Goal: Information Seeking & Learning: Learn about a topic

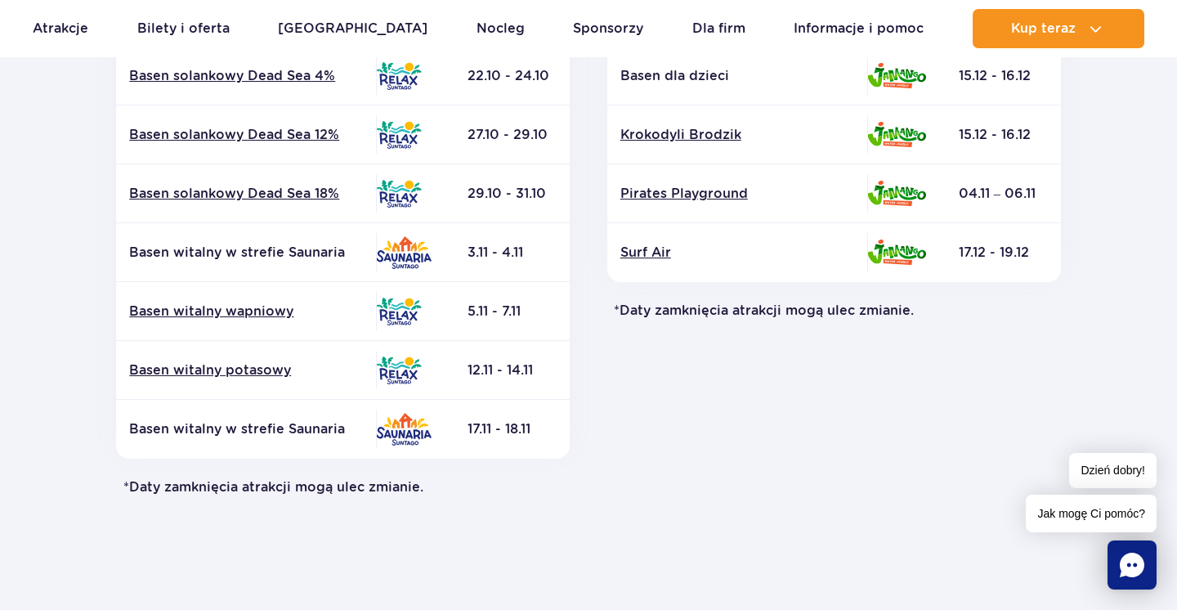
scroll to position [733, 0]
drag, startPoint x: 544, startPoint y: 419, endPoint x: 275, endPoint y: 385, distance: 271.9
click at [275, 385] on tbody "Basen Floating 6.10 - 8.10" at bounding box center [343, 106] width 454 height 706
click at [167, 417] on td "Basen witalny w strefie Saunaria" at bounding box center [246, 429] width 260 height 59
drag, startPoint x: 121, startPoint y: 429, endPoint x: 346, endPoint y: 431, distance: 224.8
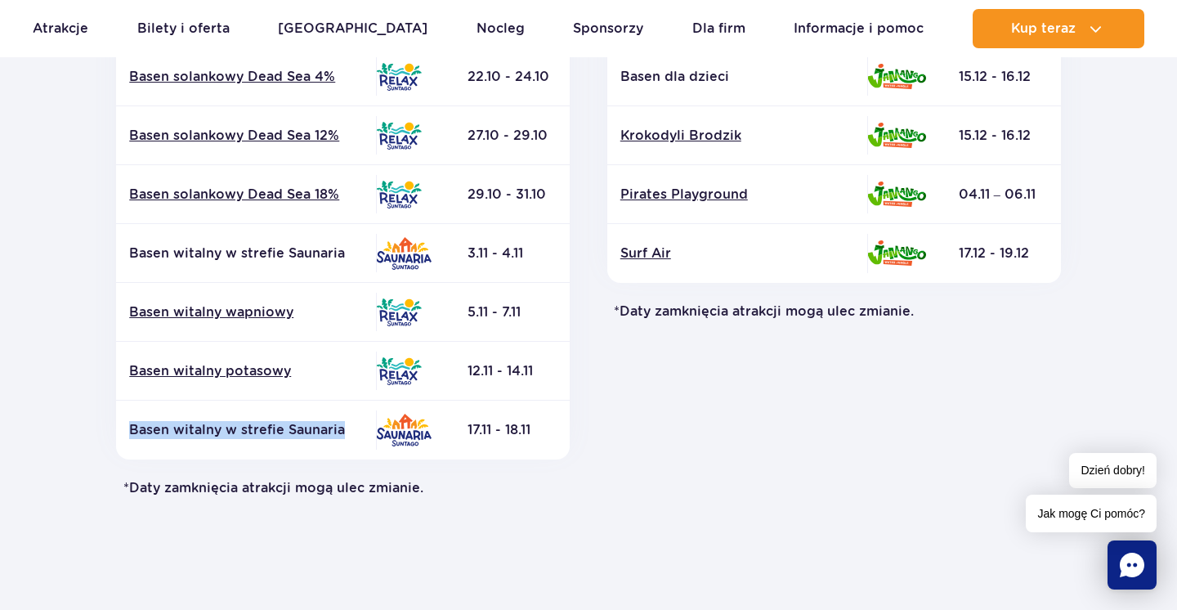
click at [346, 432] on td "Basen witalny w strefie Saunaria" at bounding box center [246, 429] width 260 height 59
click at [566, 378] on td "12.11 - 14.11" at bounding box center [511, 371] width 115 height 59
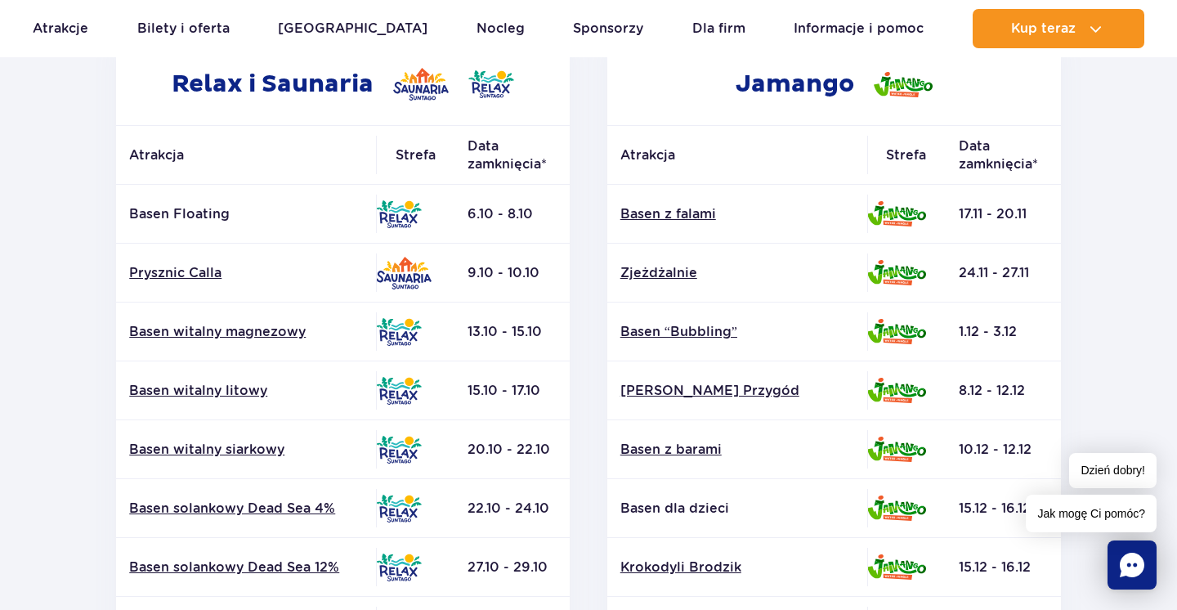
scroll to position [571, 0]
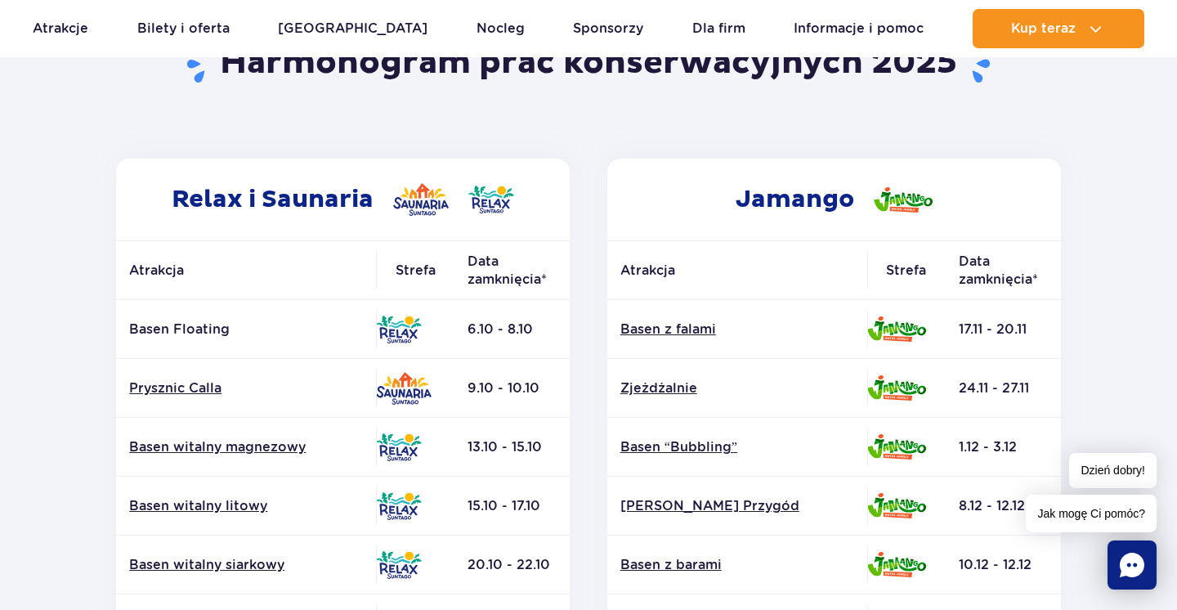
scroll to position [185, 0]
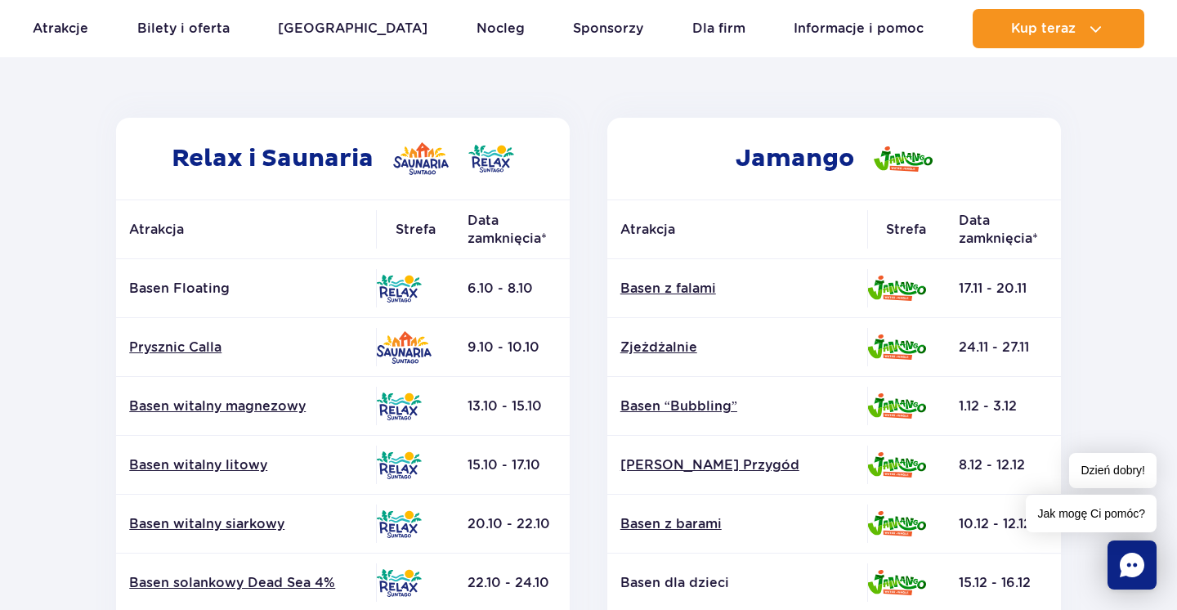
scroll to position [226, 0]
drag, startPoint x: 468, startPoint y: 286, endPoint x: 553, endPoint y: 282, distance: 85.9
click at [553, 282] on td "6.10 - 8.10" at bounding box center [511, 289] width 115 height 59
drag, startPoint x: 464, startPoint y: 343, endPoint x: 561, endPoint y: 341, distance: 96.5
click at [560, 342] on td "9.10 - 10.10" at bounding box center [511, 348] width 115 height 59
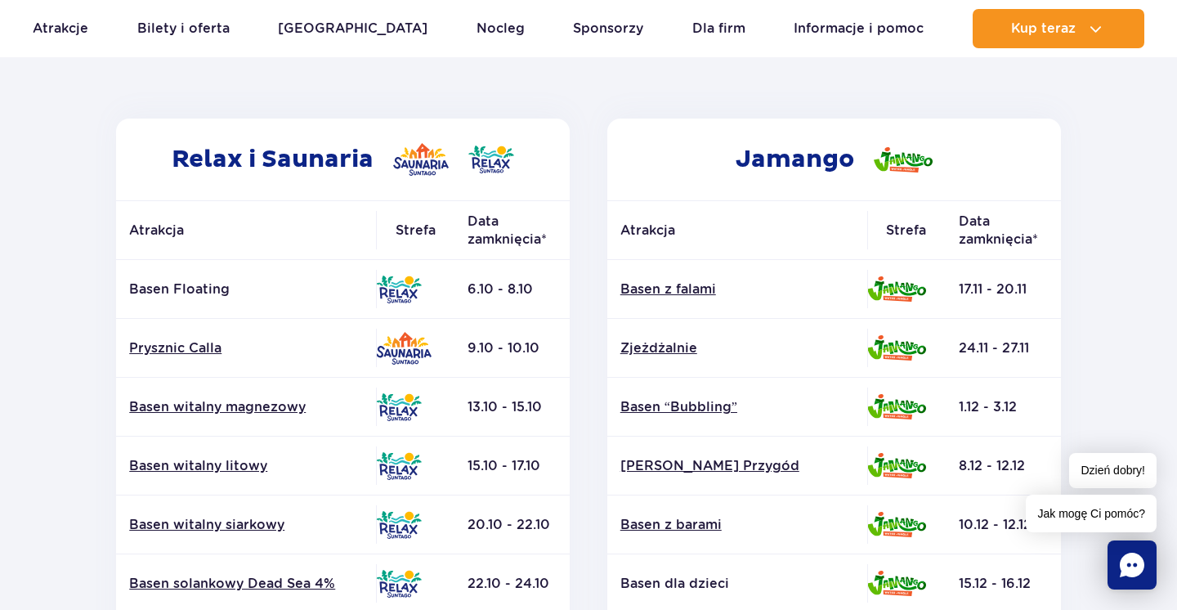
click at [493, 423] on td "13.10 - 15.10" at bounding box center [511, 407] width 115 height 59
drag, startPoint x: 470, startPoint y: 405, endPoint x: 553, endPoint y: 405, distance: 83.4
click at [553, 406] on td "13.10 - 15.10" at bounding box center [511, 407] width 115 height 59
click at [551, 415] on td "13.10 - 15.10" at bounding box center [511, 407] width 115 height 59
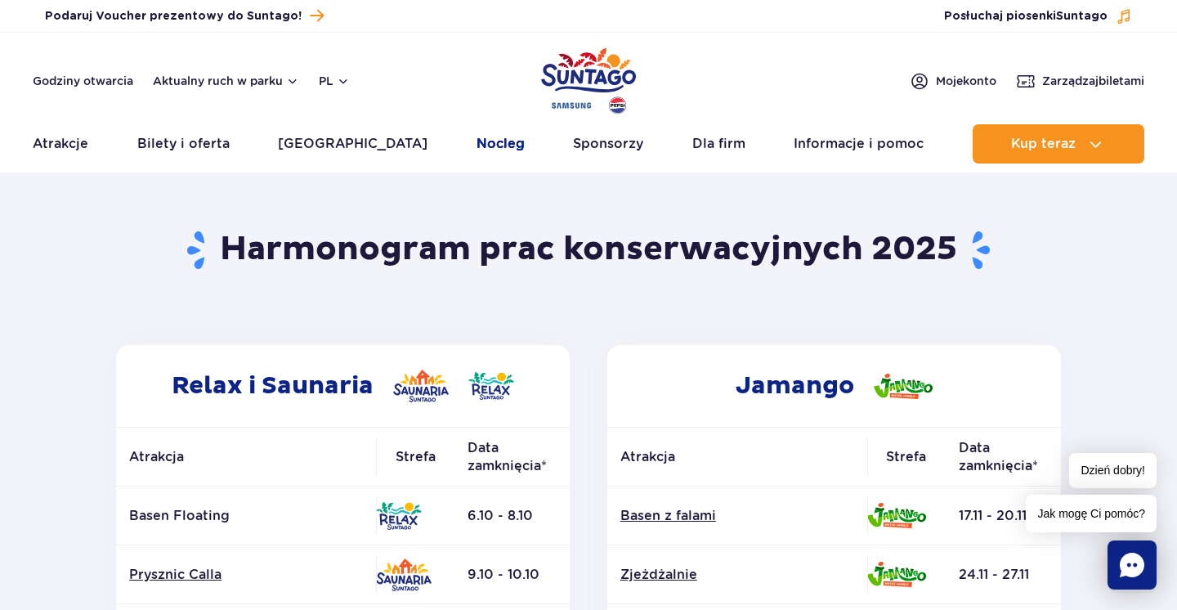
scroll to position [0, 0]
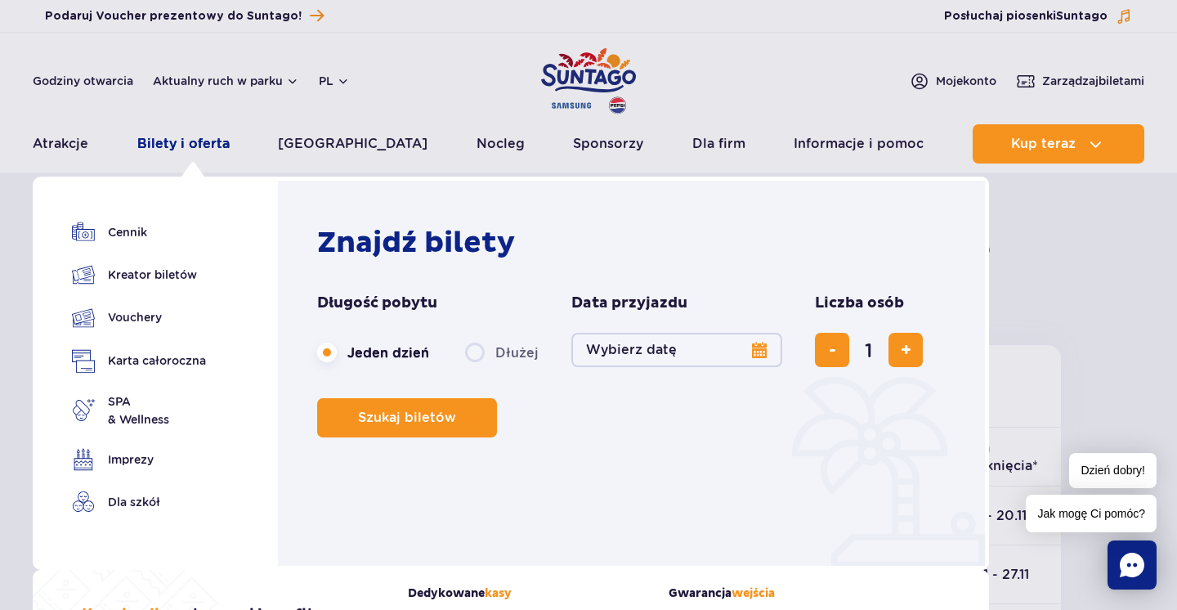
click at [181, 137] on link "Bilety i oferta" at bounding box center [183, 143] width 92 height 39
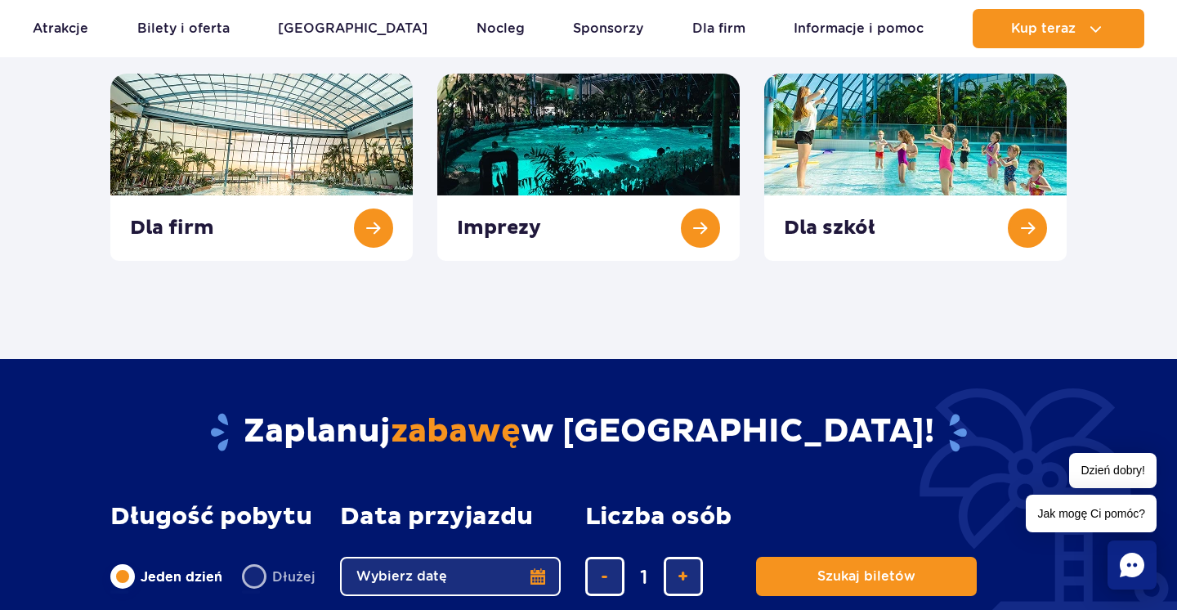
scroll to position [688, 0]
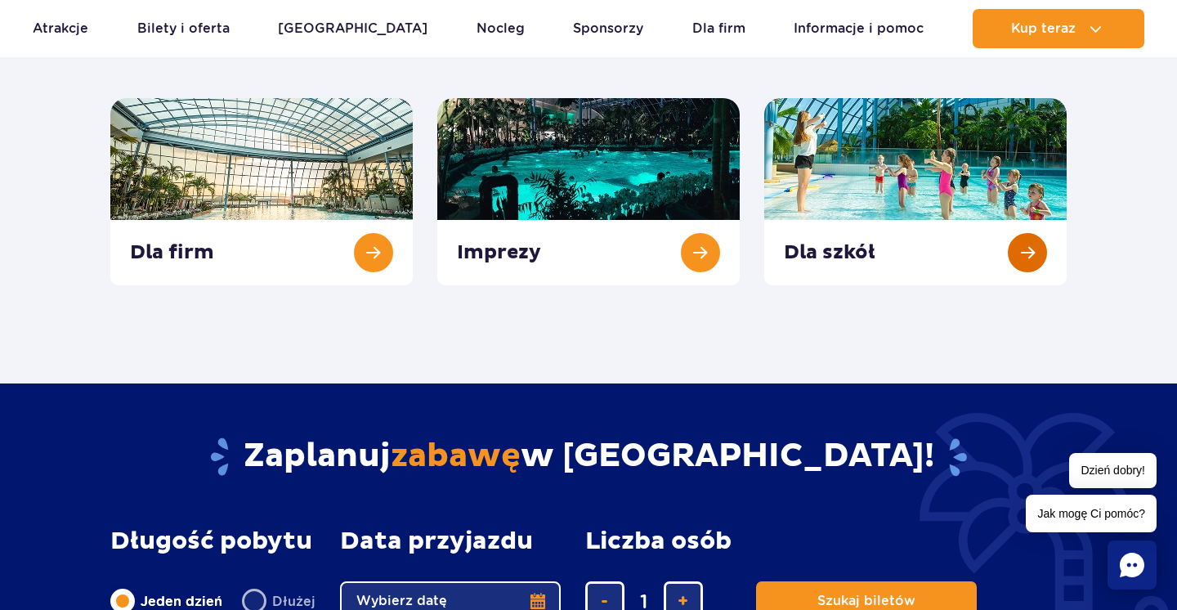
click at [865, 262] on link at bounding box center [915, 191] width 302 height 187
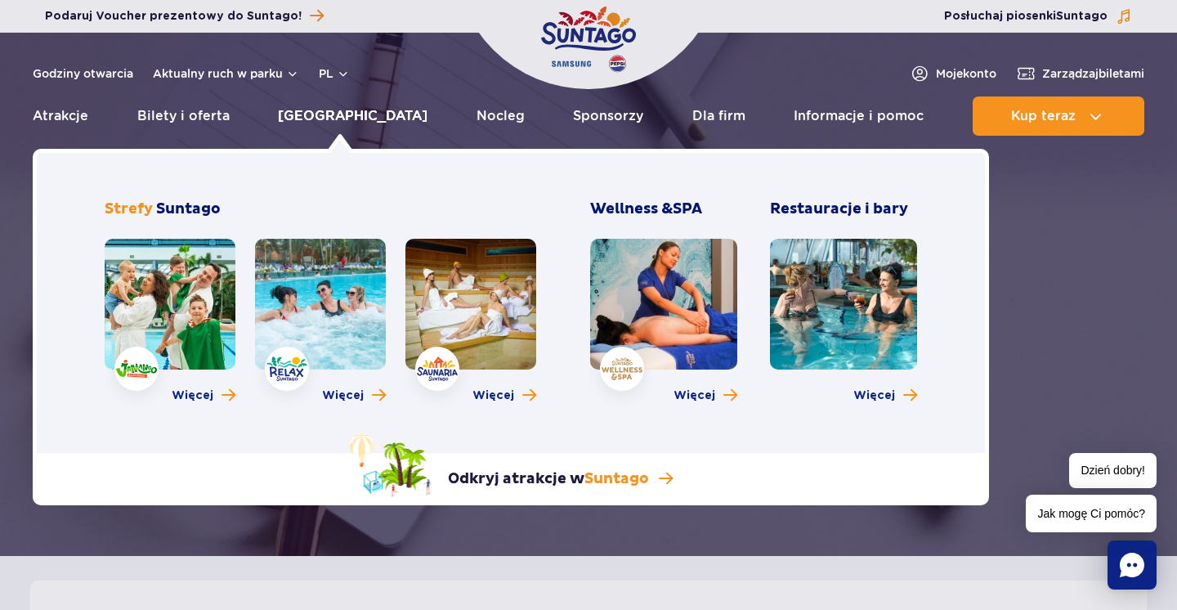
click at [302, 118] on link "[GEOGRAPHIC_DATA]" at bounding box center [353, 115] width 150 height 39
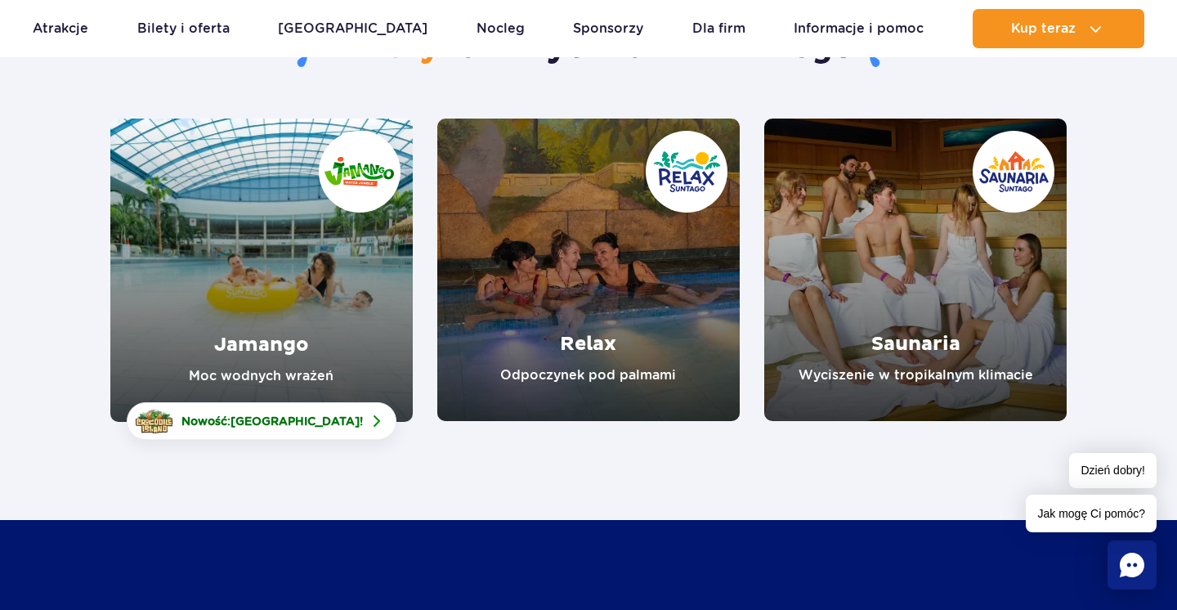
scroll to position [199, 0]
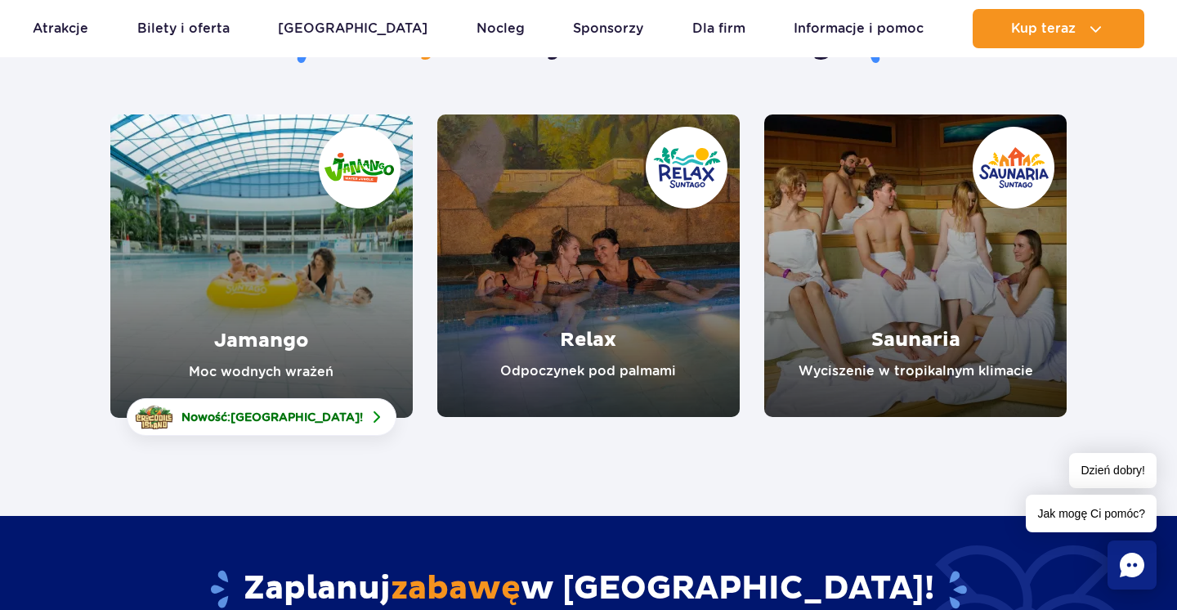
click at [598, 358] on link "Relax" at bounding box center [588, 265] width 302 height 302
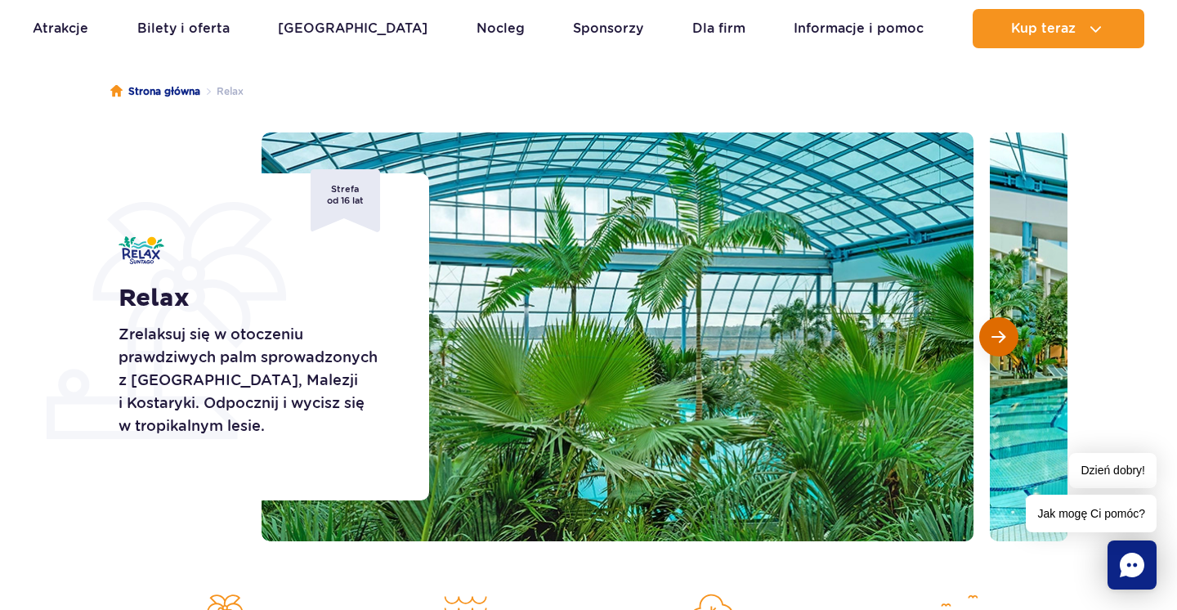
click at [1005, 338] on span "Następny slajd" at bounding box center [998, 336] width 14 height 15
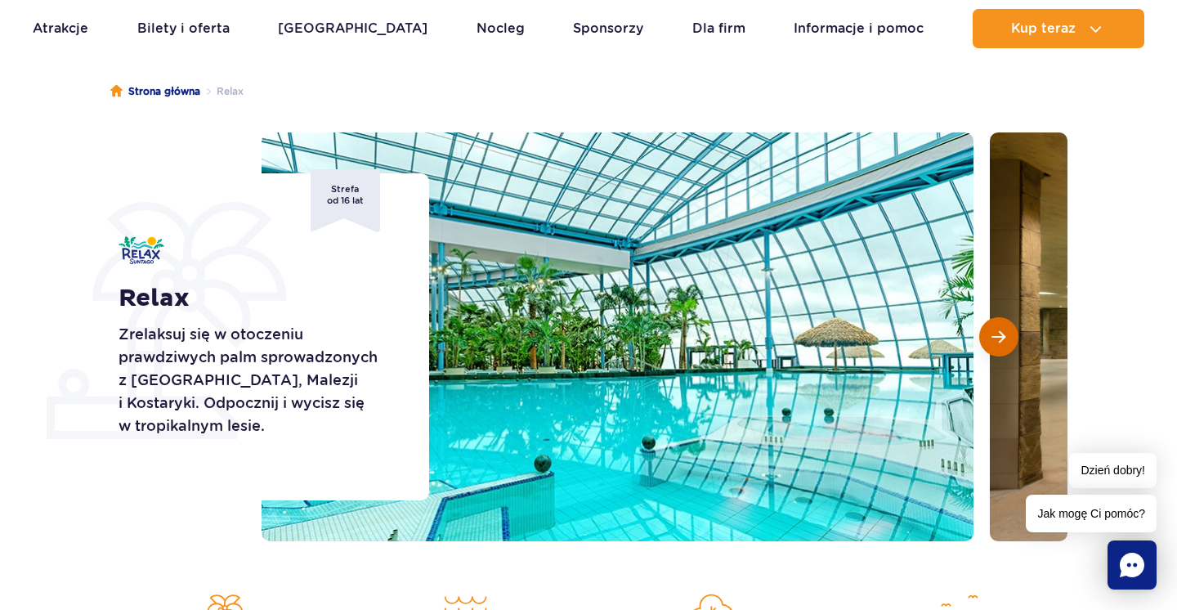
click at [1005, 338] on span "Następny slajd" at bounding box center [998, 336] width 14 height 15
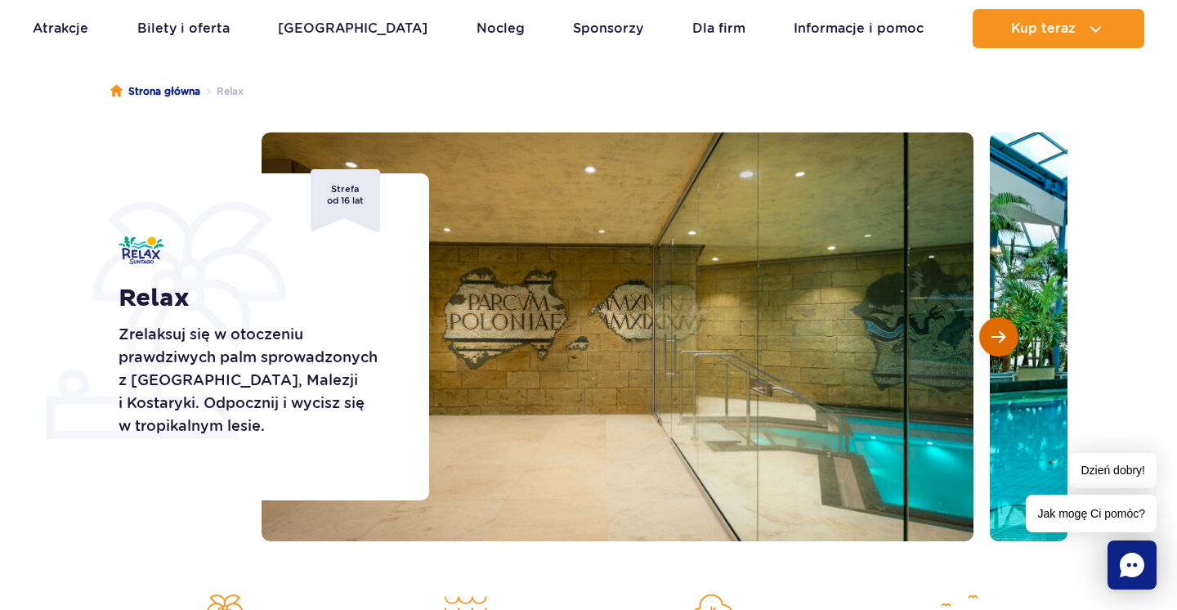
click at [1005, 338] on span "Następny slajd" at bounding box center [998, 336] width 14 height 15
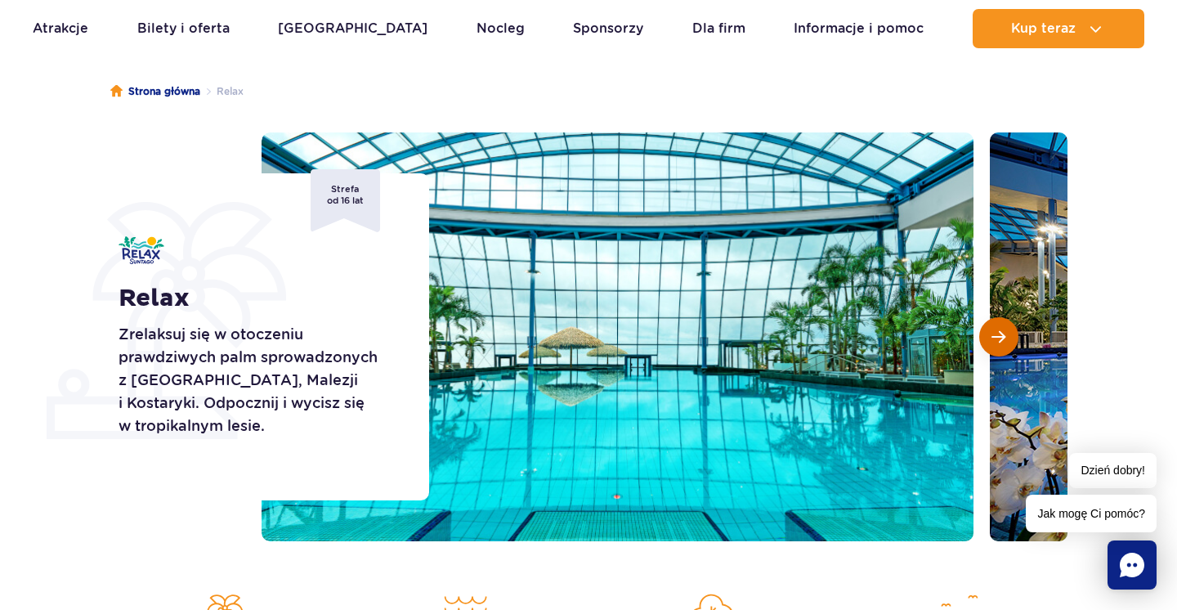
click at [1005, 338] on span "Następny slajd" at bounding box center [998, 336] width 14 height 15
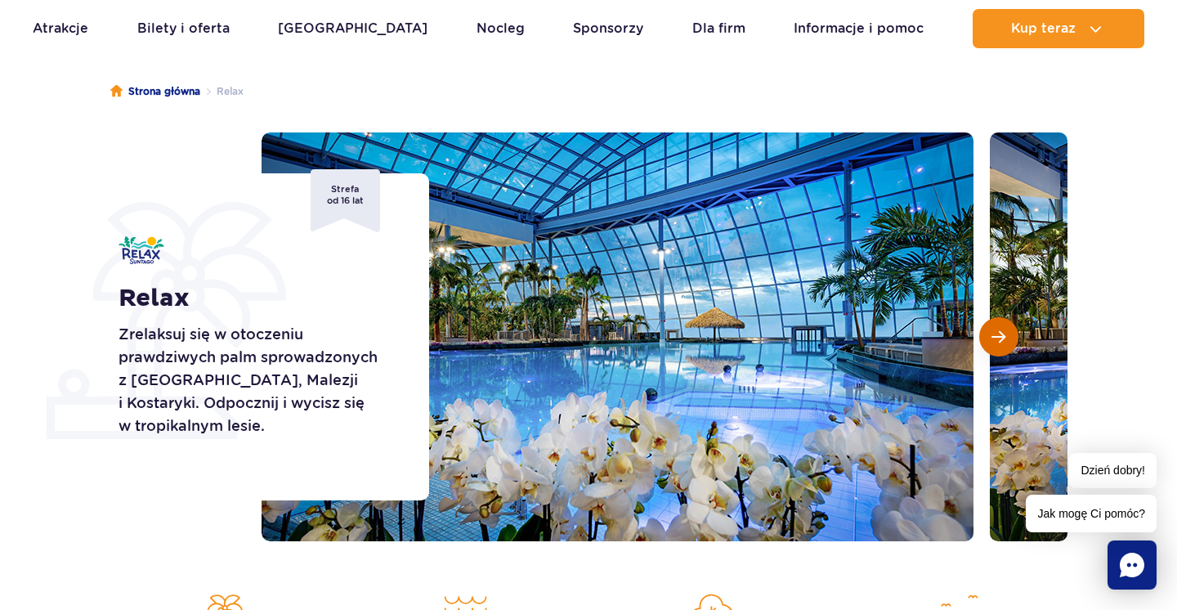
click at [1005, 338] on span "Następny slajd" at bounding box center [998, 336] width 14 height 15
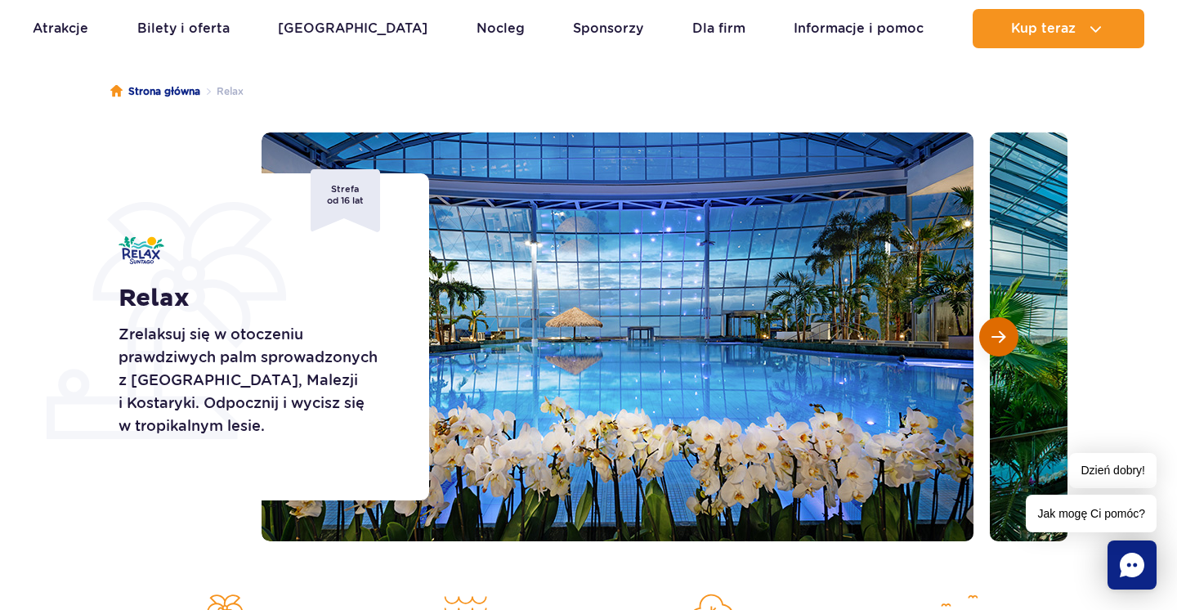
click at [1005, 338] on span "Następny slajd" at bounding box center [998, 336] width 14 height 15
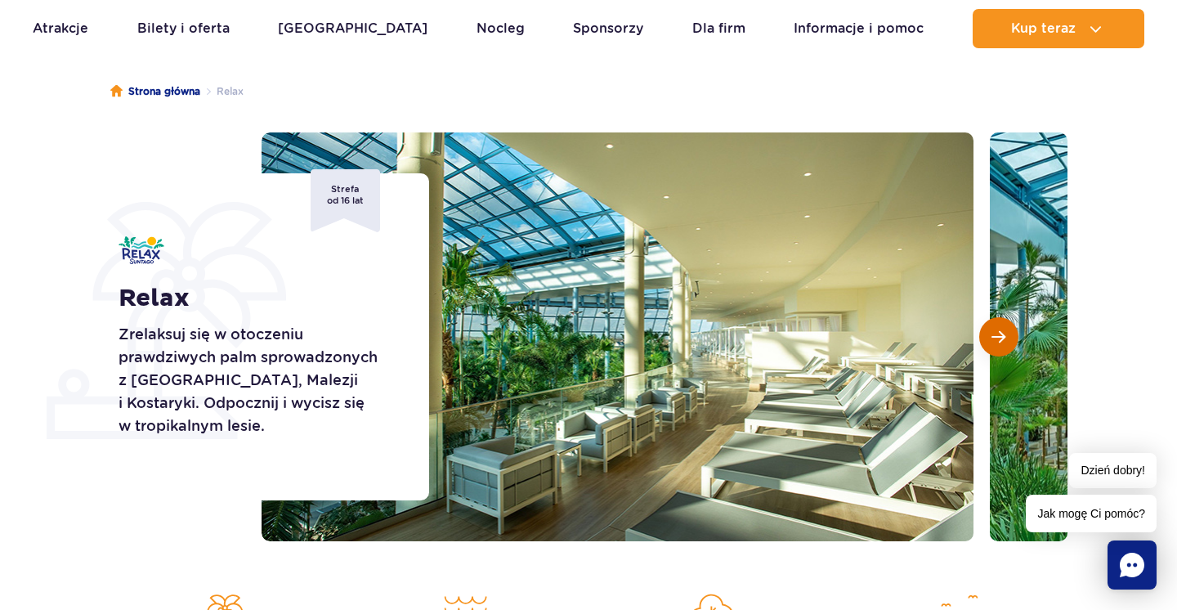
click at [995, 348] on button "Następny slajd" at bounding box center [998, 336] width 39 height 39
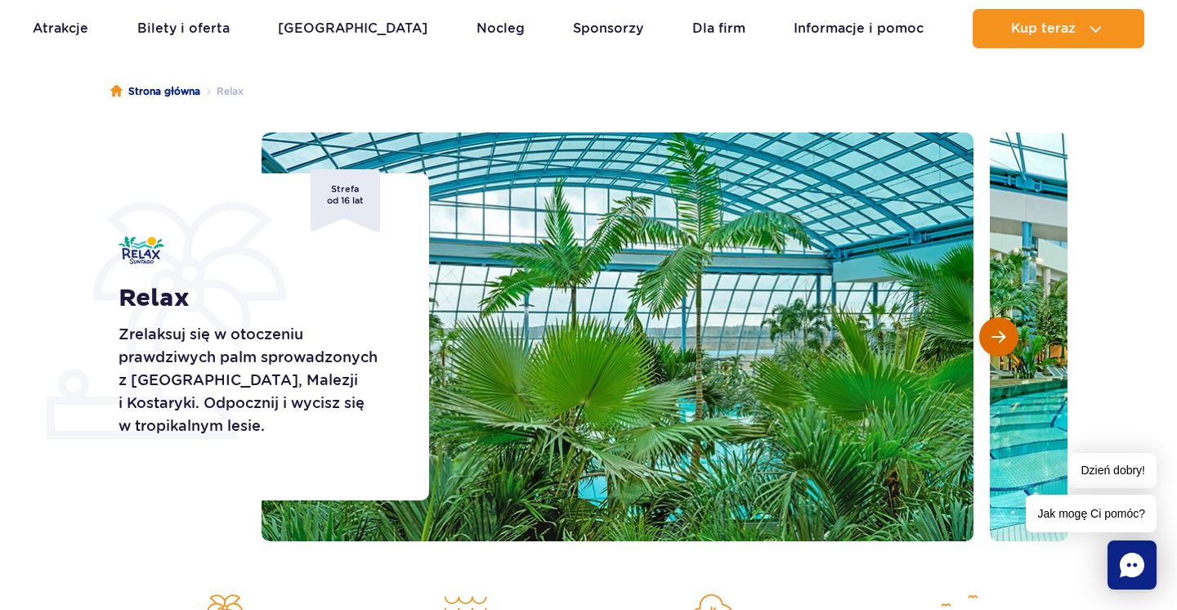
click at [995, 348] on button "Następny slajd" at bounding box center [998, 336] width 39 height 39
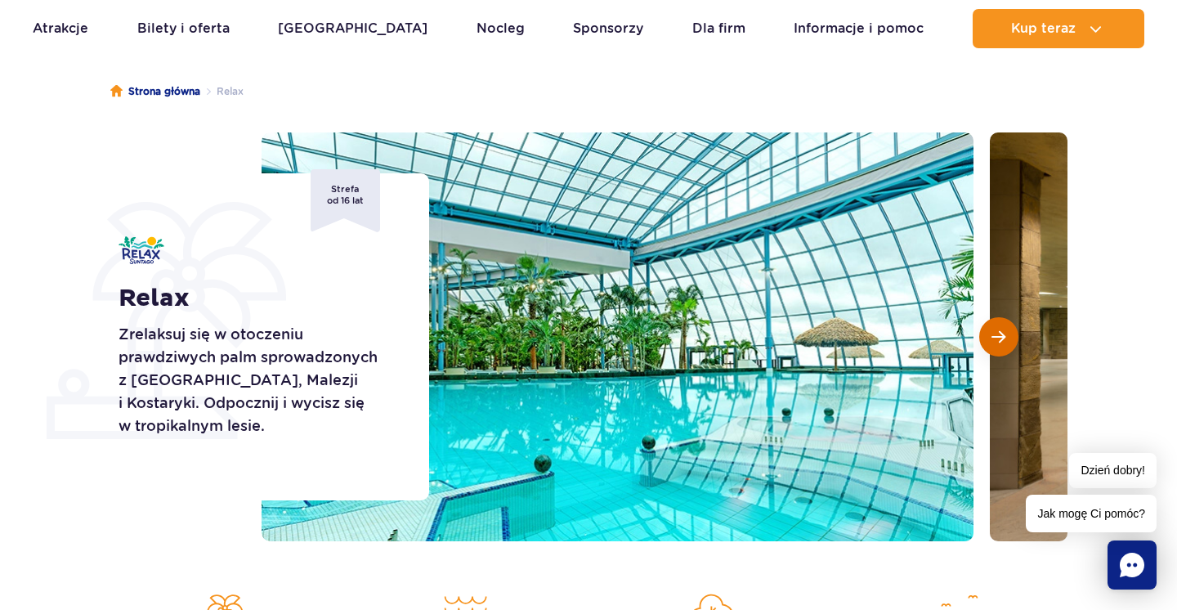
click at [995, 348] on button "Następny slajd" at bounding box center [998, 336] width 39 height 39
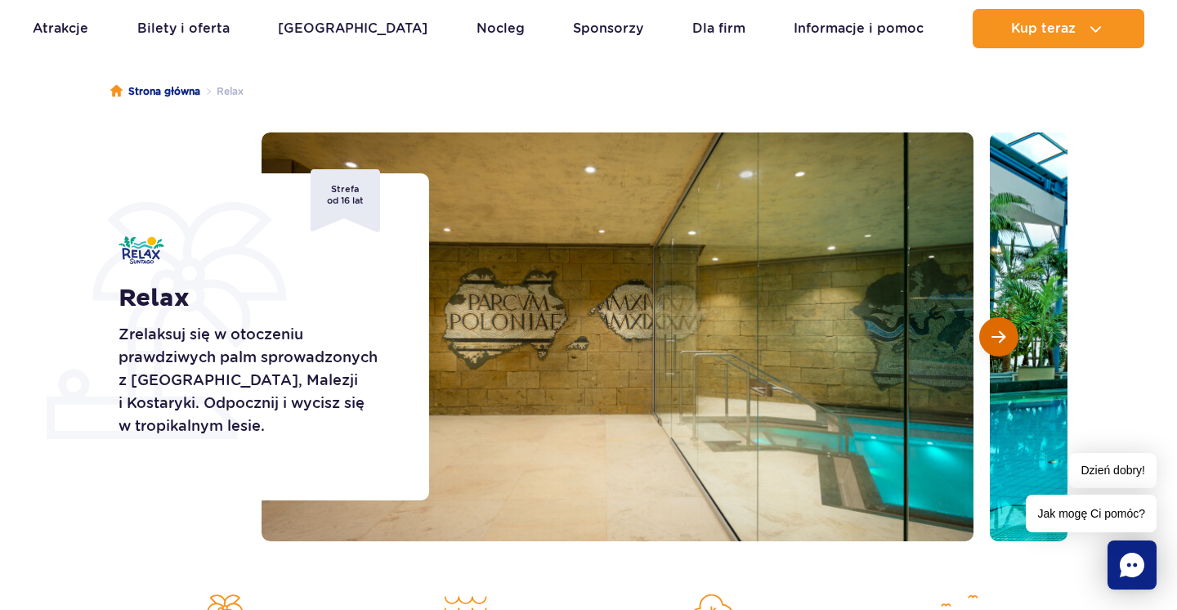
click at [995, 348] on button "Następny slajd" at bounding box center [998, 336] width 39 height 39
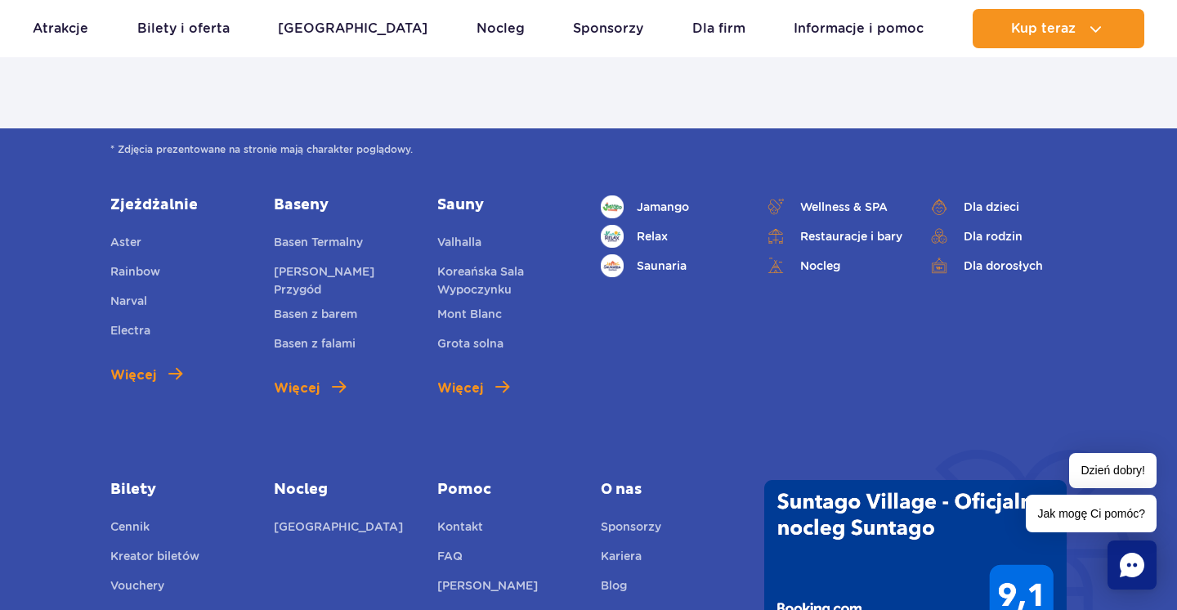
scroll to position [3622, 0]
